Goal: Communication & Community: Ask a question

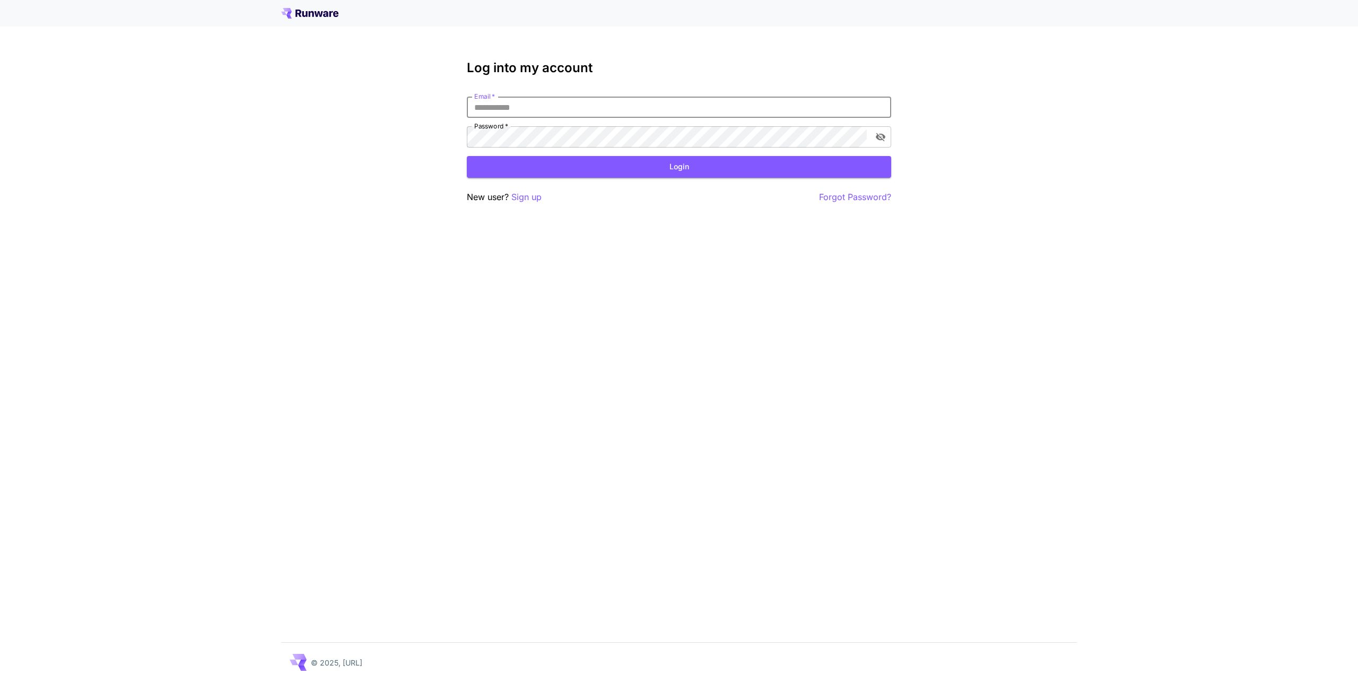
click at [871, 110] on body "Log into my account Email   * Email   * Password   * Password   * Login New use…" at bounding box center [679, 341] width 1358 height 682
click at [0, 681] on com-1password-button at bounding box center [0, 682] width 0 height 0
type input "**********"
click at [581, 174] on button "Login" at bounding box center [679, 167] width 424 height 22
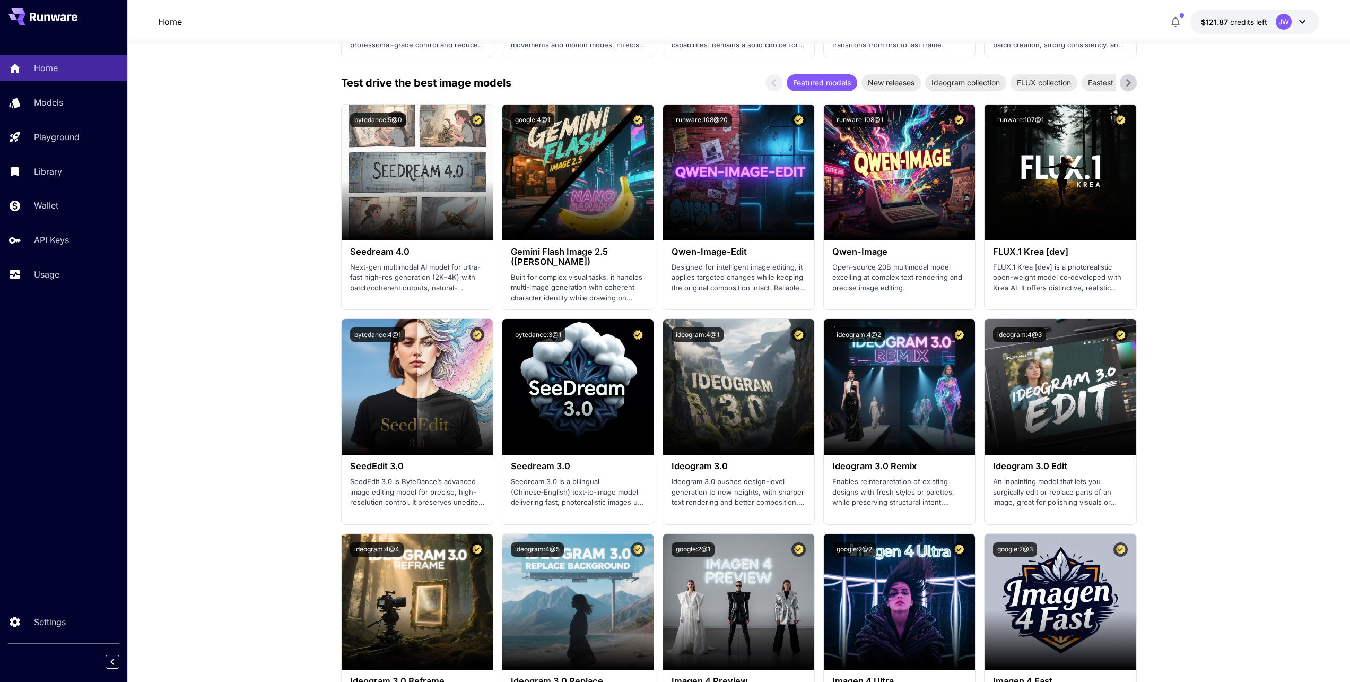
scroll to position [1061, 0]
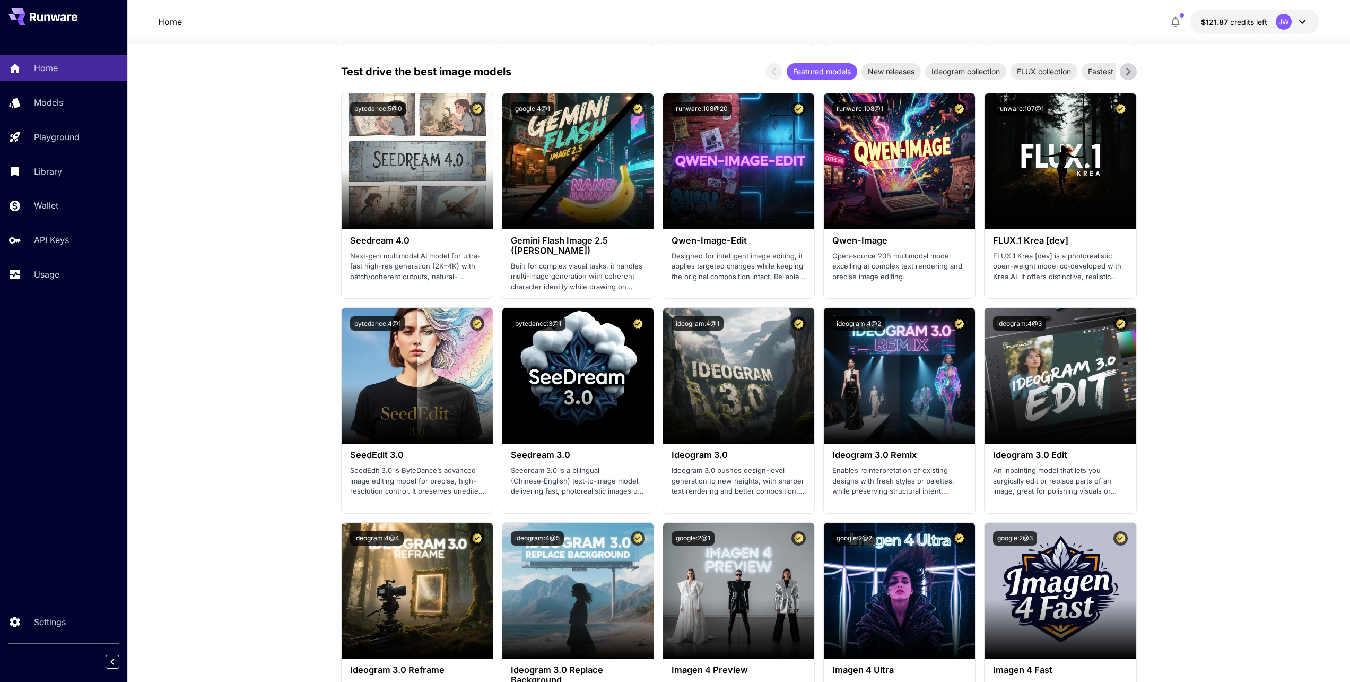
click at [1297, 19] on icon at bounding box center [1302, 21] width 13 height 13
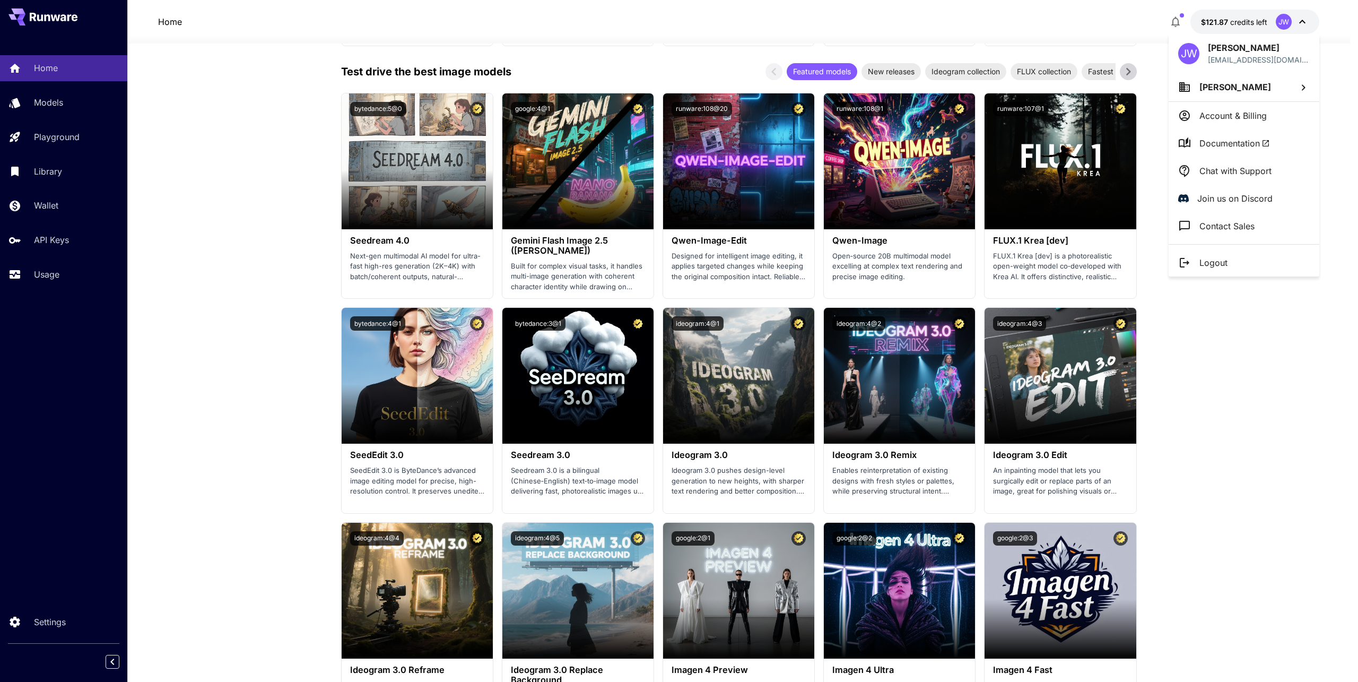
click at [1236, 164] on p "Chat with Support" at bounding box center [1235, 170] width 72 height 13
